Goal: Task Accomplishment & Management: Manage account settings

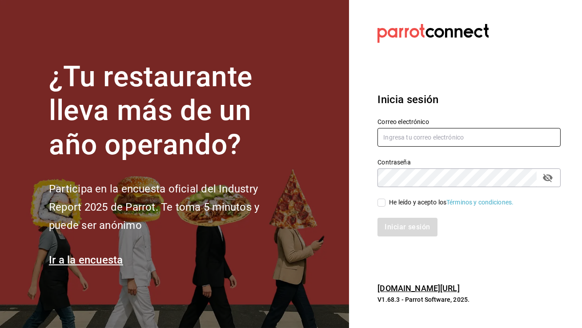
click at [413, 139] on input "text" at bounding box center [469, 137] width 183 height 19
type input "aduanacafe@bcs.com"
click at [386, 201] on span "He leído y acepto los Términos y condiciones." at bounding box center [450, 202] width 128 height 9
click at [386, 201] on input "He leído y acepto los Términos y condiciones." at bounding box center [382, 203] width 8 height 8
checkbox input "true"
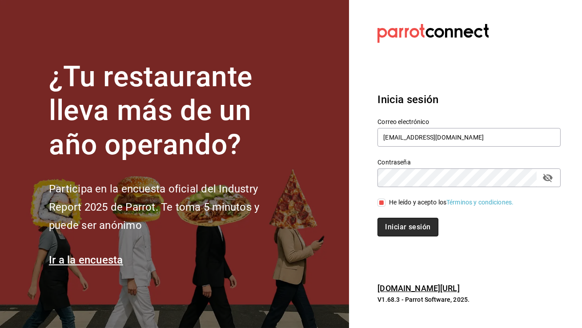
click at [396, 226] on button "Iniciar sesión" at bounding box center [408, 227] width 61 height 19
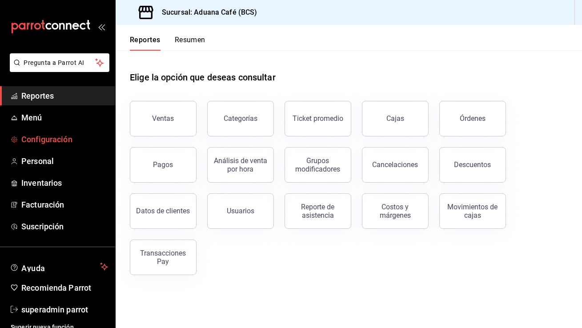
click at [70, 136] on span "Configuración" at bounding box center [64, 139] width 87 height 12
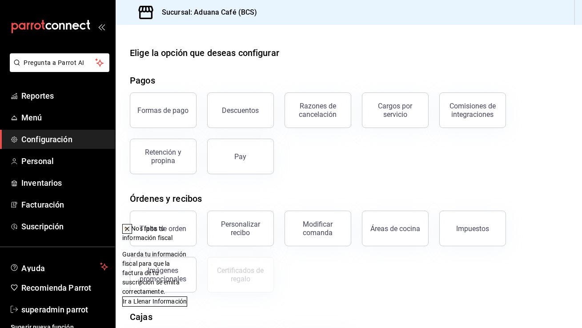
click at [131, 230] on icon at bounding box center [127, 229] width 7 height 7
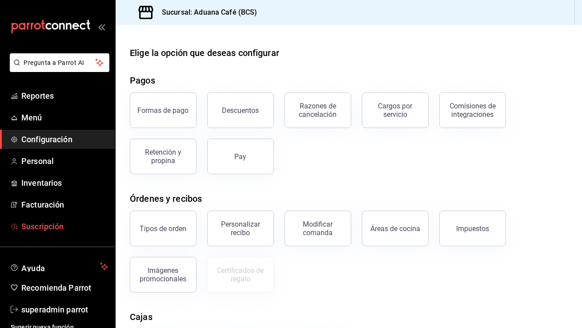
click at [65, 227] on span "Suscripción" at bounding box center [64, 227] width 87 height 12
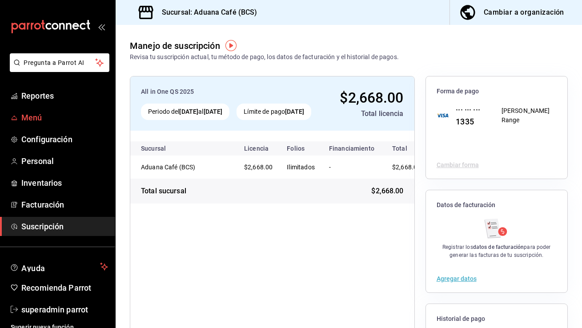
click at [59, 118] on span "Menú" at bounding box center [64, 118] width 87 height 12
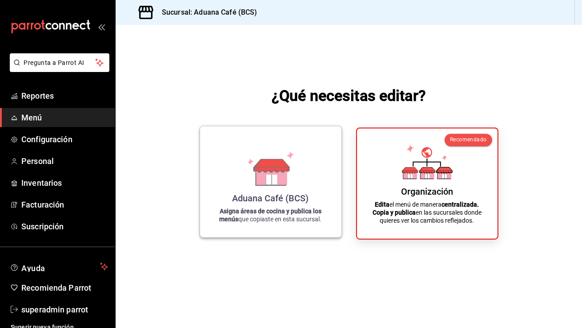
click at [268, 179] on icon at bounding box center [271, 180] width 11 height 10
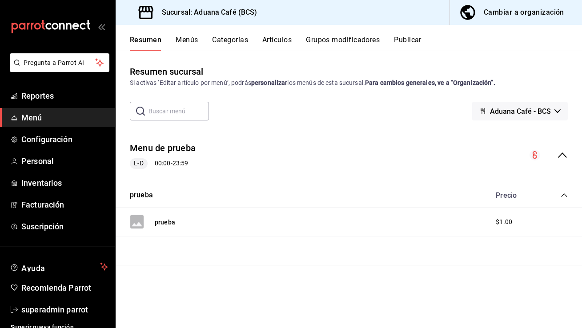
click at [190, 40] on button "Menús" at bounding box center [187, 43] width 22 height 15
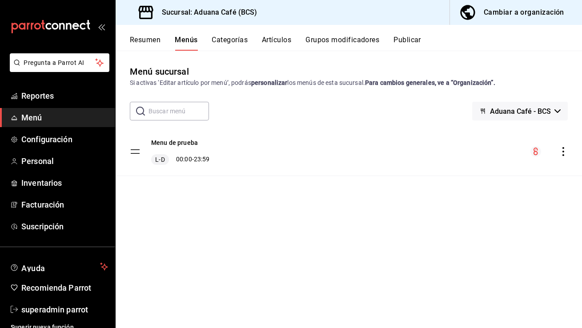
click at [243, 44] on button "Categorías" at bounding box center [230, 43] width 36 height 15
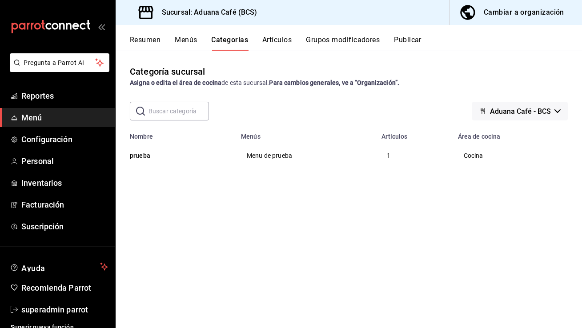
click at [277, 44] on button "Artículos" at bounding box center [276, 43] width 29 height 15
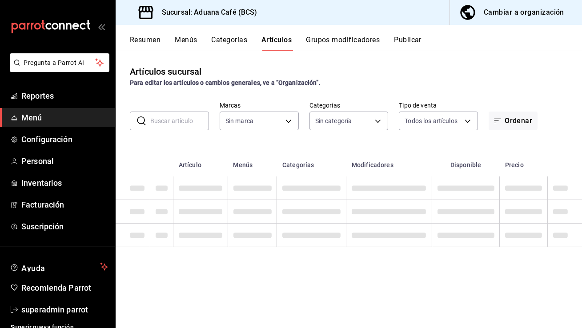
type input "71781562-354d-4d6a-81ef-bdffeca65613"
type input "79fc080f-ce08-4104-83f8-a8208cbc47bd"
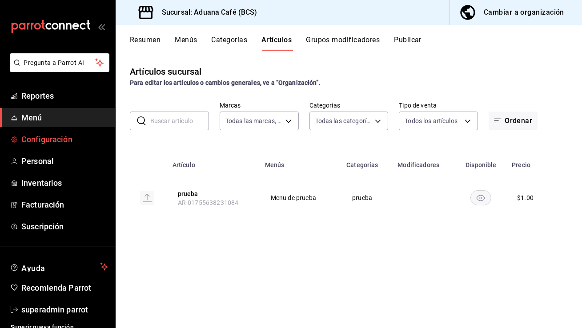
click at [71, 145] on span "Configuración" at bounding box center [64, 139] width 87 height 12
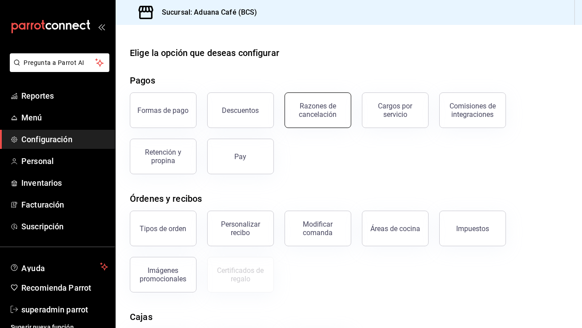
click at [327, 120] on button "Razones de cancelación" at bounding box center [318, 111] width 67 height 36
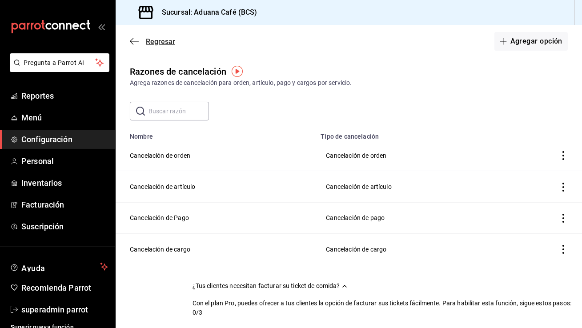
click at [139, 44] on span "Regresar" at bounding box center [152, 41] width 45 height 8
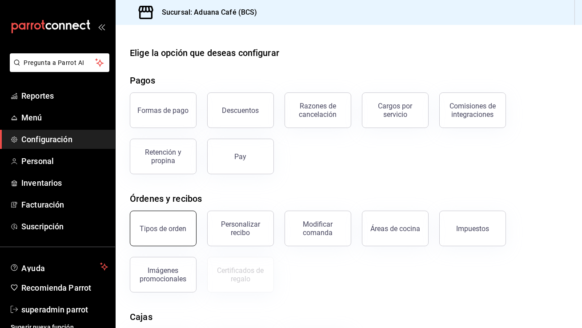
click at [162, 231] on div "Tipos de orden" at bounding box center [163, 229] width 47 height 8
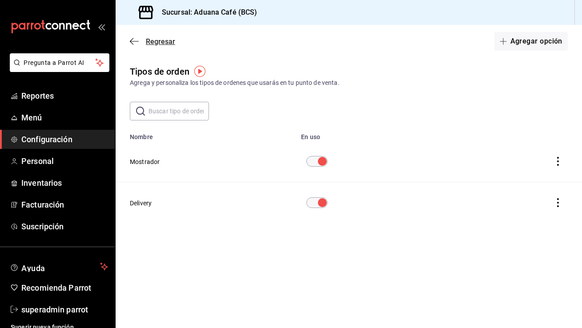
click at [136, 37] on span "Regresar" at bounding box center [152, 41] width 45 height 8
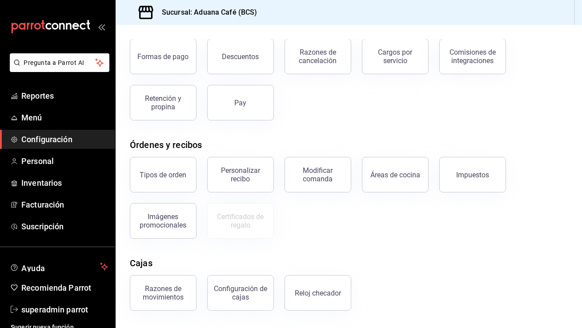
scroll to position [122, 0]
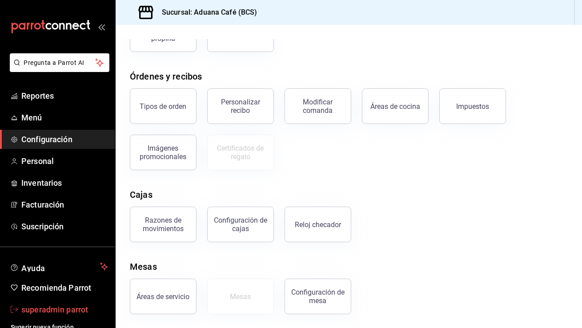
click at [59, 309] on span "superadmin parrot" at bounding box center [64, 310] width 87 height 12
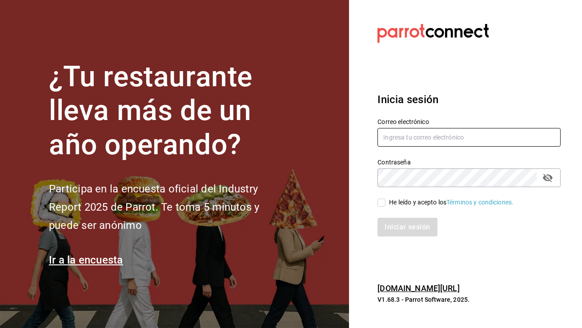
click at [406, 141] on input "text" at bounding box center [469, 137] width 183 height 19
type input "rincondevilla@hidalgo.com"
click at [384, 202] on input "He leído y acepto los Términos y condiciones." at bounding box center [382, 203] width 8 height 8
checkbox input "true"
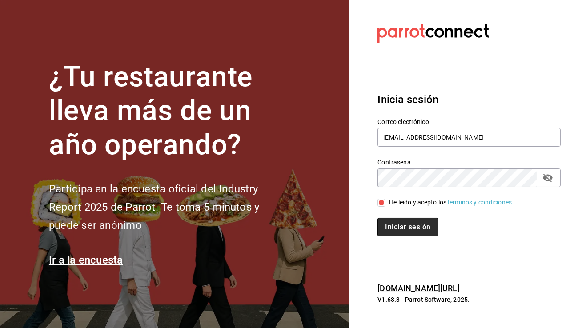
click at [400, 222] on button "Iniciar sesión" at bounding box center [408, 227] width 61 height 19
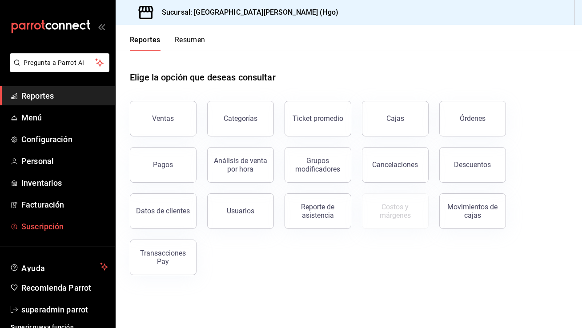
click at [39, 234] on link "Suscripción" at bounding box center [57, 226] width 115 height 19
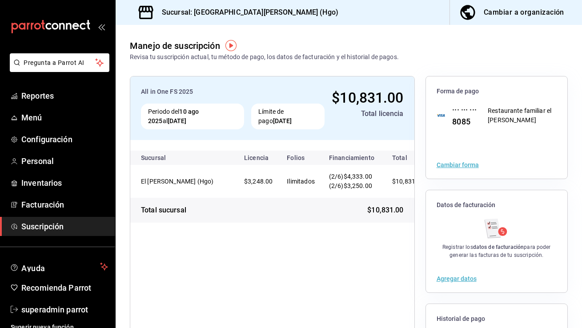
click at [545, 65] on div "All in One FS 2025 Periodo del 10 ago 2025 al 10 sep 2025 Límite de pago 10 sep…" at bounding box center [349, 241] width 467 height 359
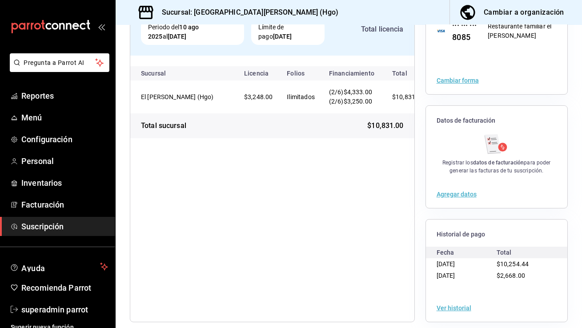
scroll to position [93, 0]
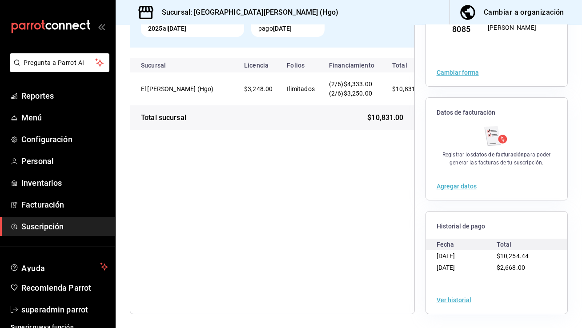
click at [457, 302] on button "Ver historial" at bounding box center [454, 300] width 35 height 6
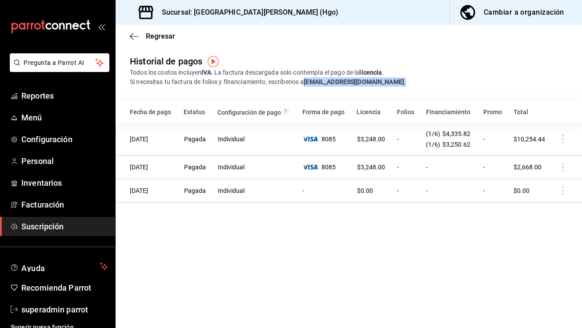
drag, startPoint x: 409, startPoint y: 81, endPoint x: 308, endPoint y: 81, distance: 101.0
click at [308, 81] on div "Todos los costos incluyen IVA . La factura descargada solo contempla el pago de…" at bounding box center [349, 77] width 438 height 19
copy div "administracion@parrotsoftware.io ."
click at [49, 307] on span "superadmin parrot" at bounding box center [64, 310] width 87 height 12
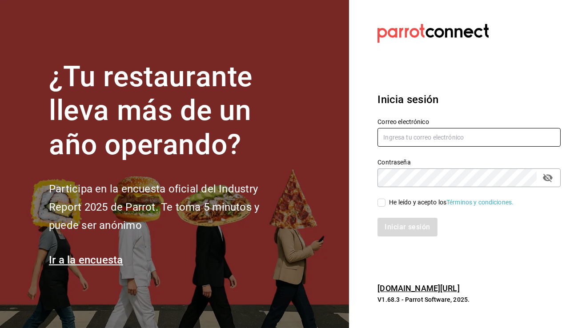
click at [443, 137] on input "text" at bounding box center [469, 137] width 183 height 19
paste input "multiusuario@niceday.com"
type input "multiusuario@niceday.com"
click at [381, 201] on input "He leído y acepto los Términos y condiciones." at bounding box center [382, 203] width 8 height 8
checkbox input "true"
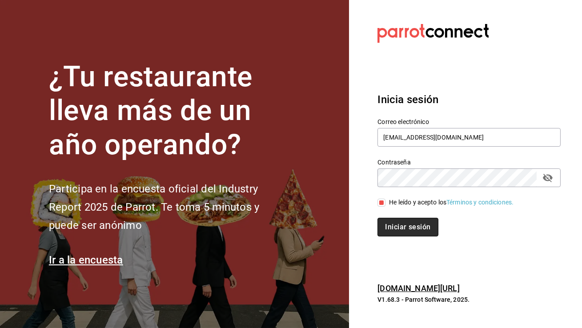
click at [401, 225] on button "Iniciar sesión" at bounding box center [408, 227] width 61 height 19
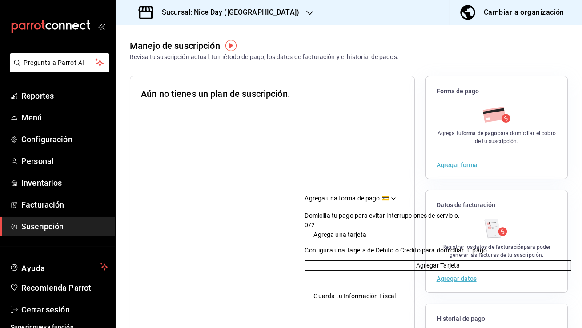
click at [221, 9] on h3 "Sucursal: Nice Day ([GEOGRAPHIC_DATA])" at bounding box center [227, 12] width 145 height 11
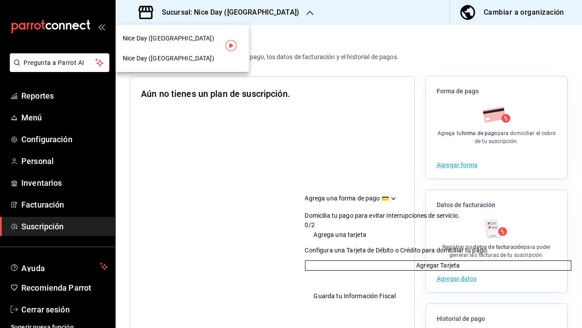
click at [171, 58] on span "Nice Day ([GEOGRAPHIC_DATA])" at bounding box center [169, 58] width 92 height 9
